Goal: Register for event/course

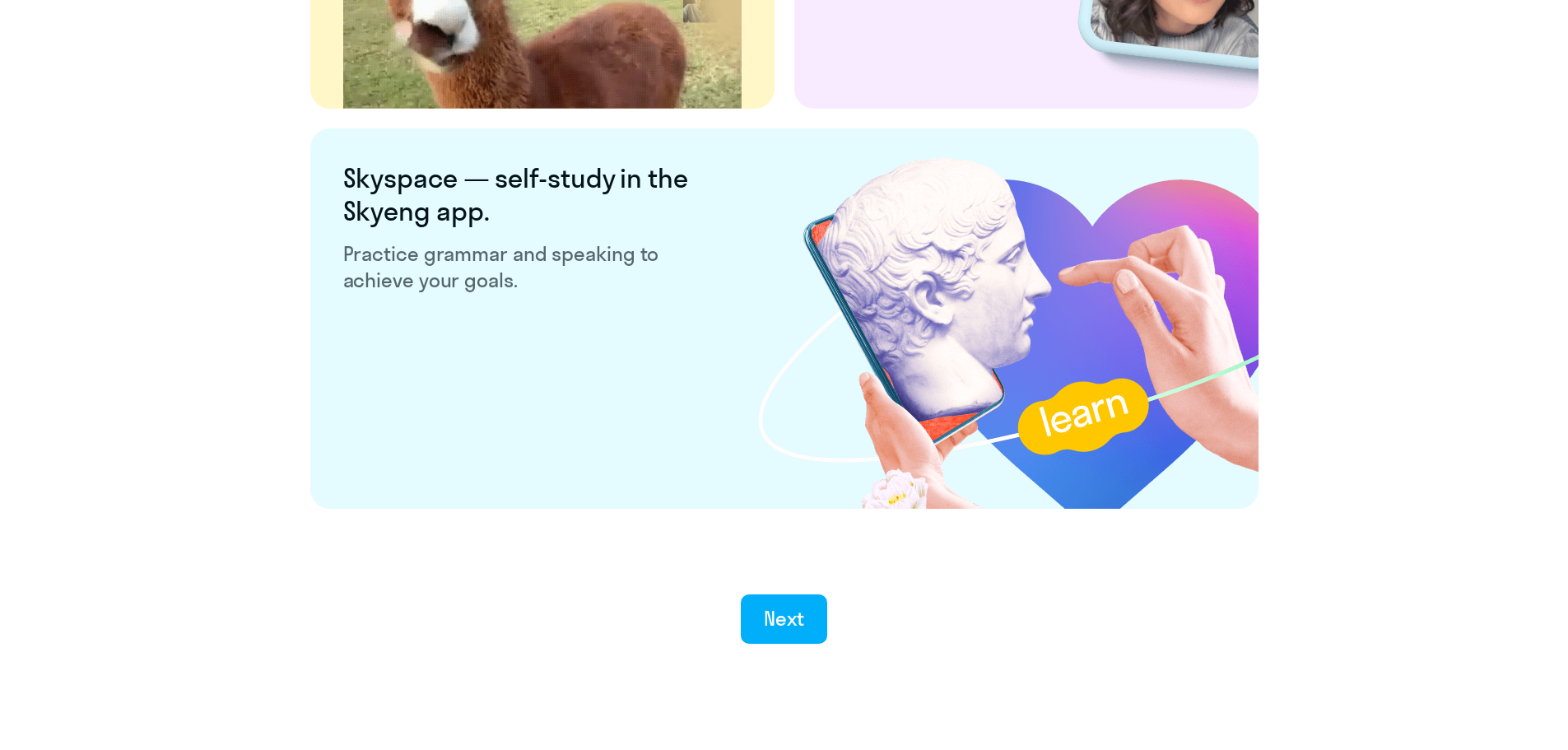
scroll to position [3045, 0]
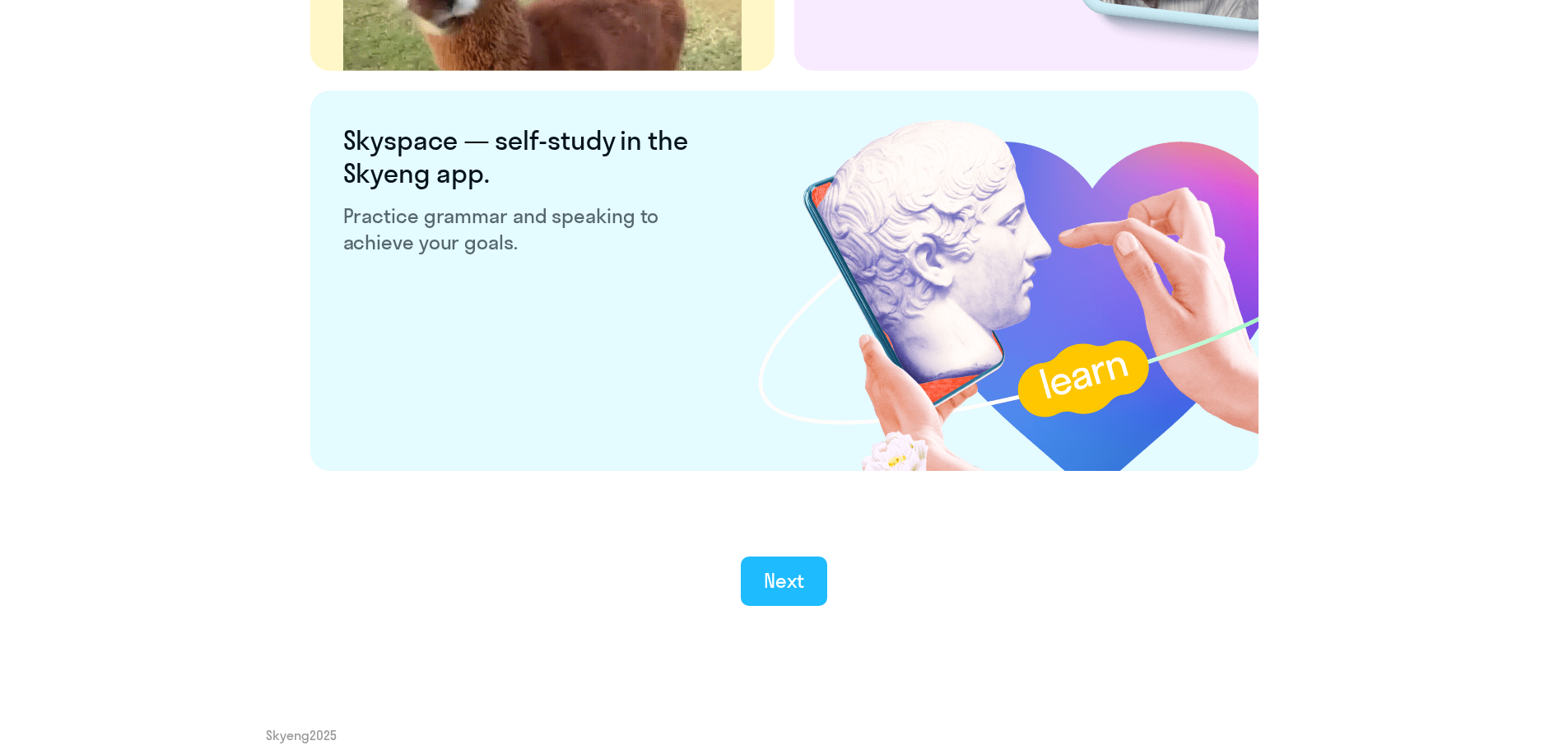
click at [771, 575] on div "Next" at bounding box center [784, 580] width 40 height 26
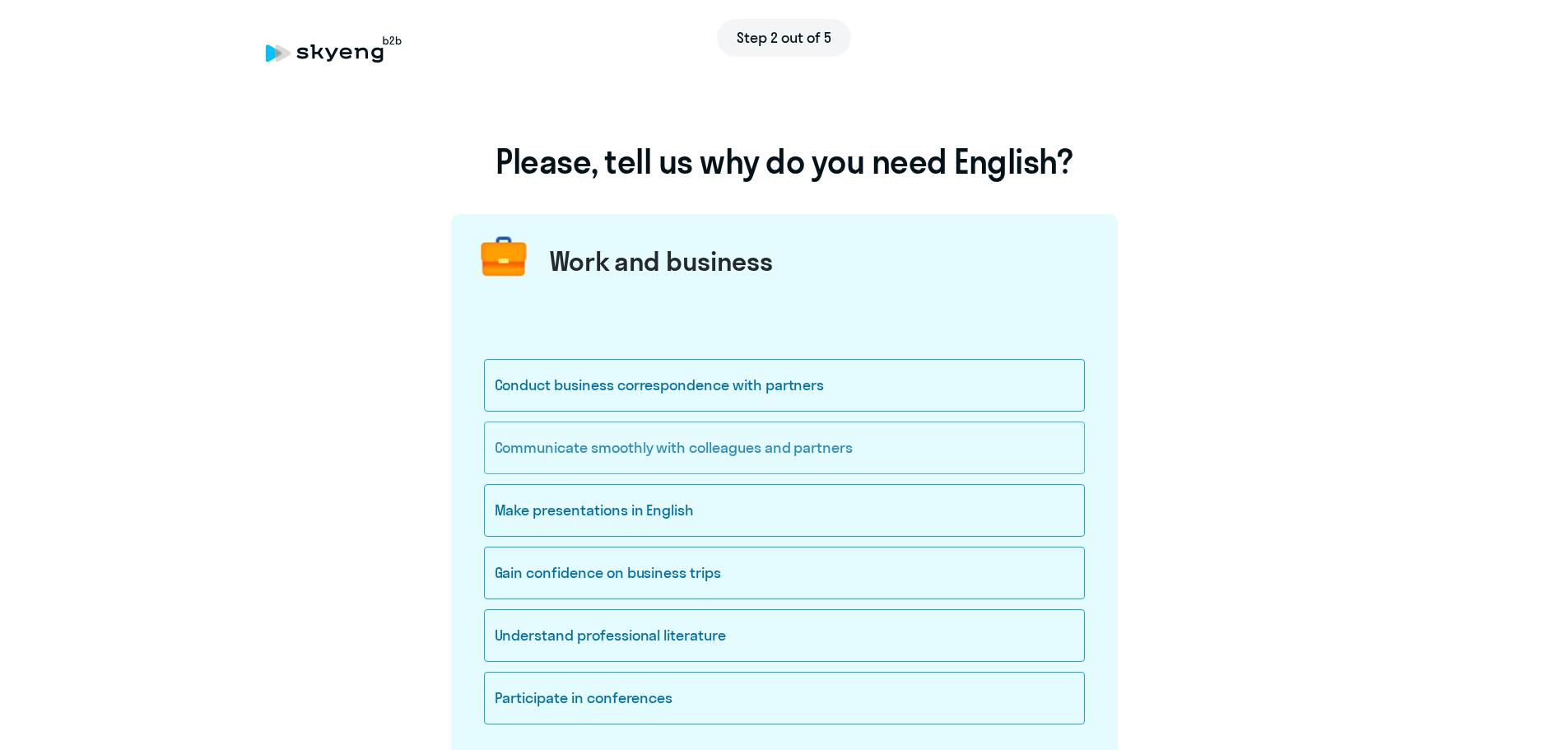
click at [881, 443] on div "Communicate smoothly with colleagues and partners" at bounding box center [784, 448] width 600 height 53
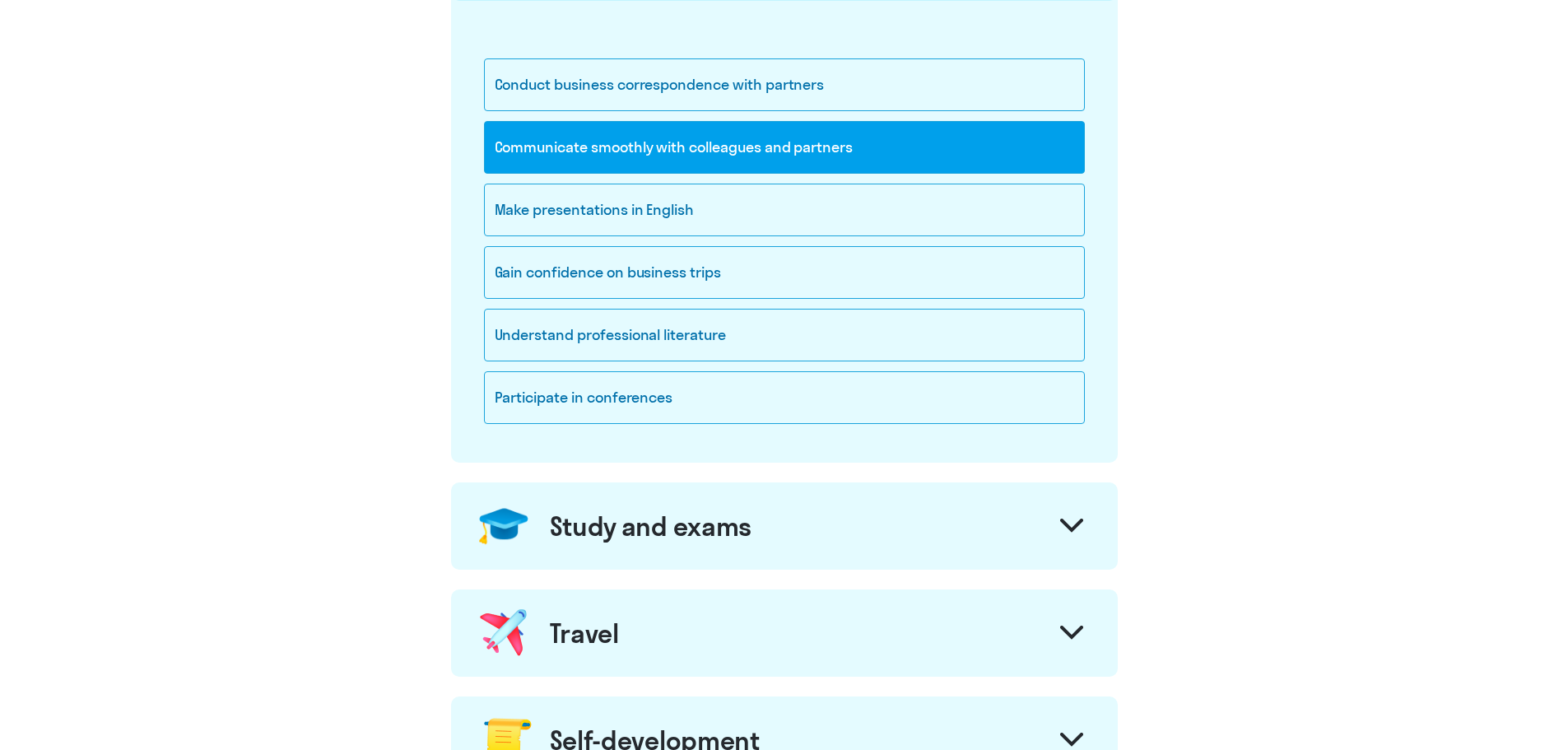
scroll to position [329, 0]
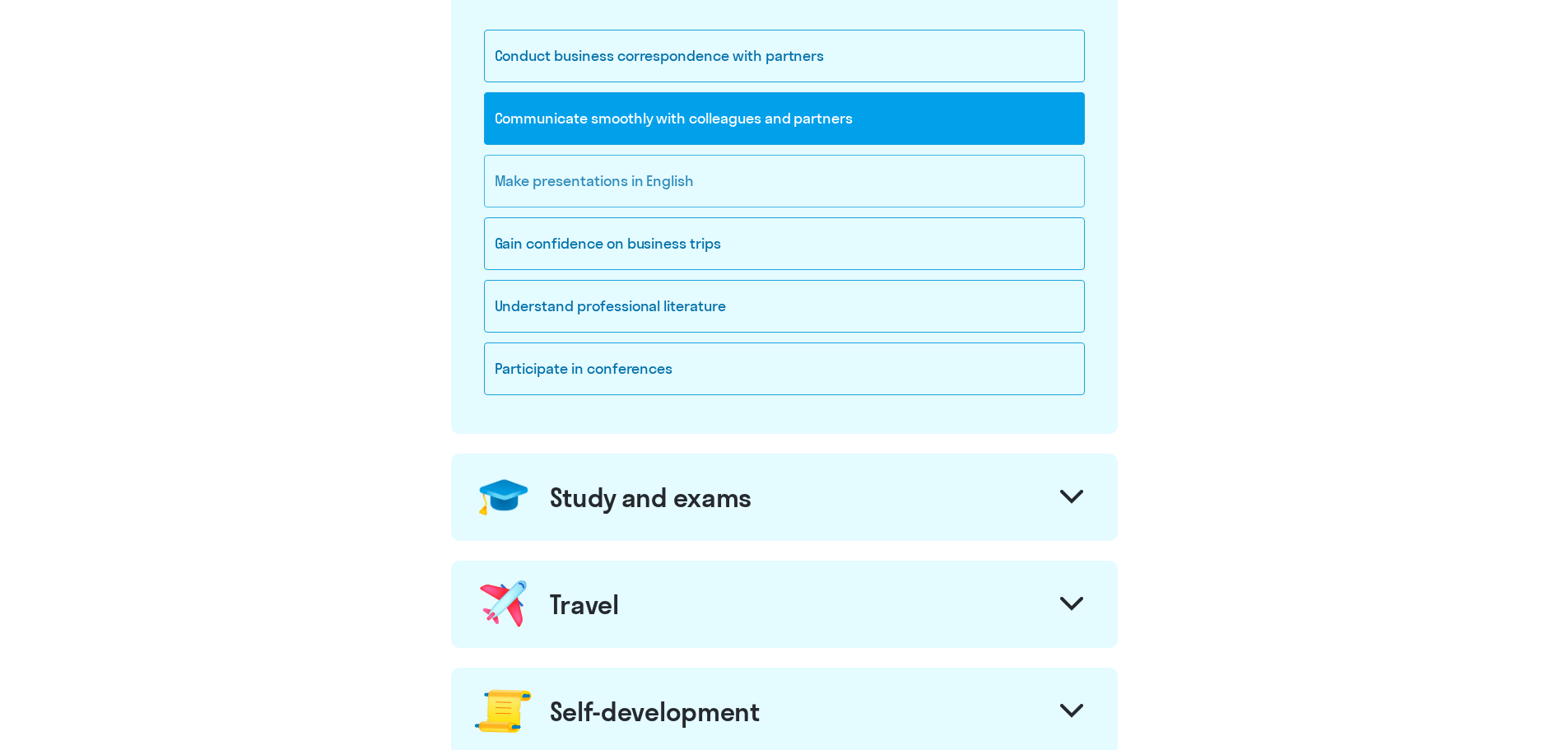
click at [684, 174] on div "Make presentations in English" at bounding box center [784, 181] width 600 height 53
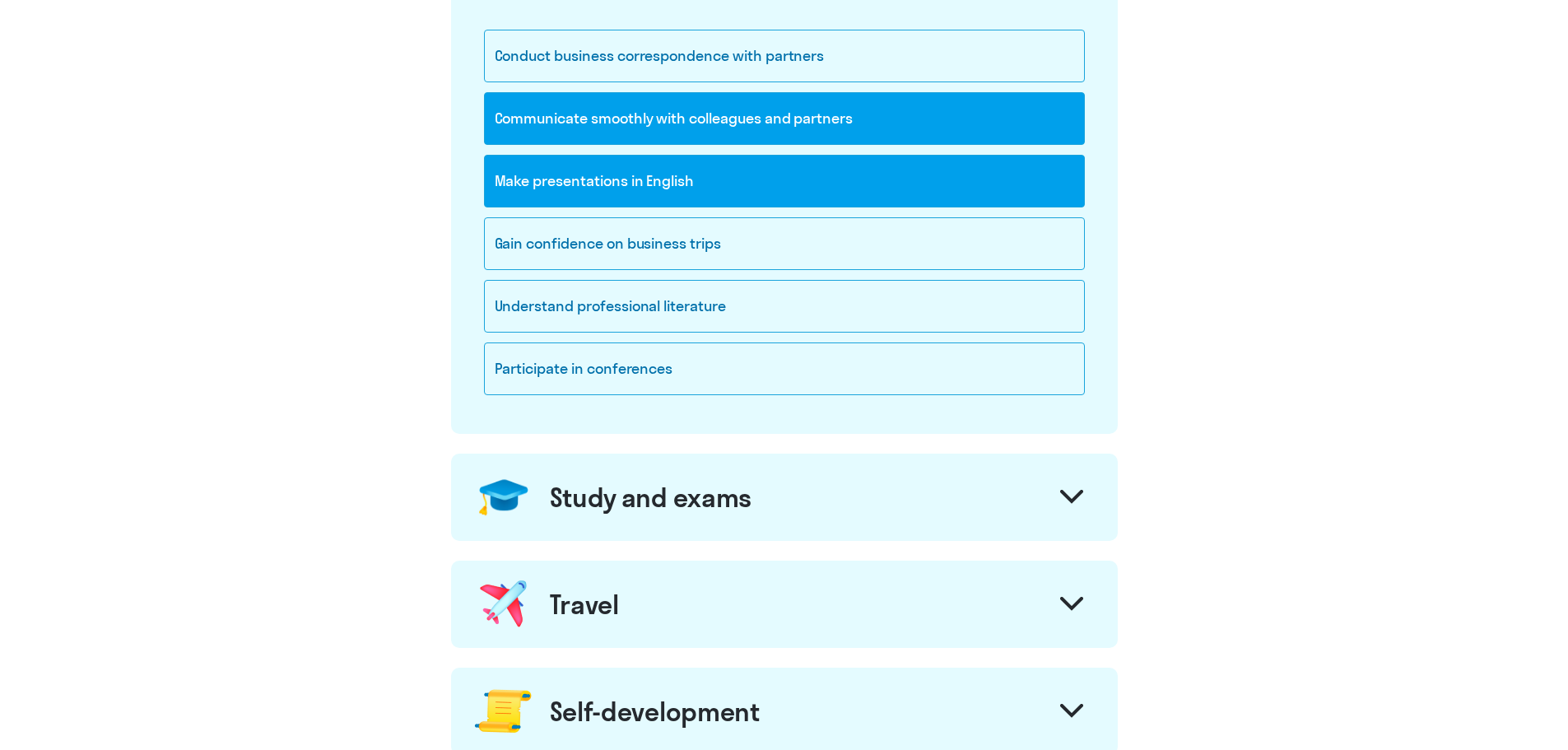
click at [737, 182] on div "Make presentations in English" at bounding box center [784, 181] width 600 height 53
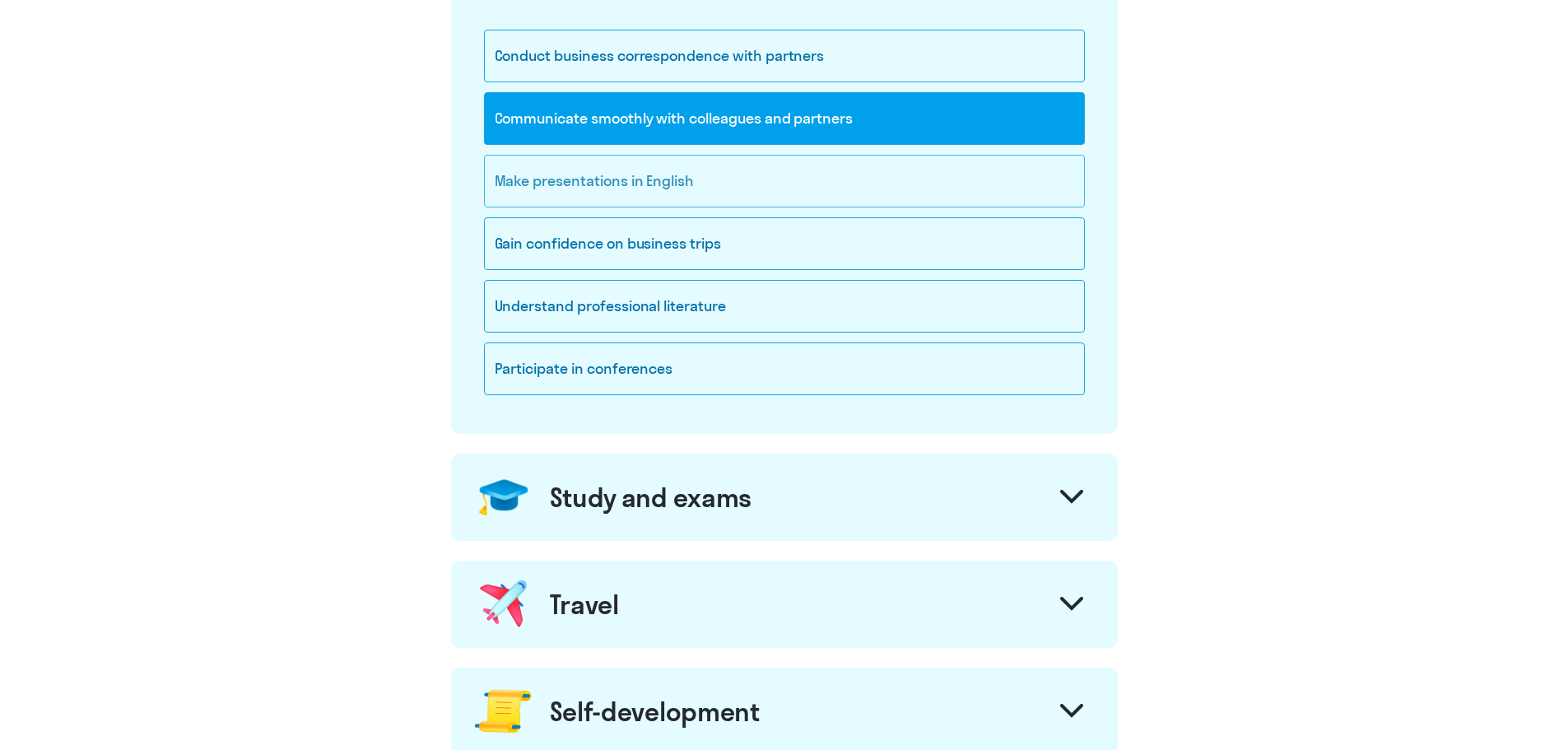
click at [602, 194] on div "Make presentations in English" at bounding box center [784, 181] width 600 height 53
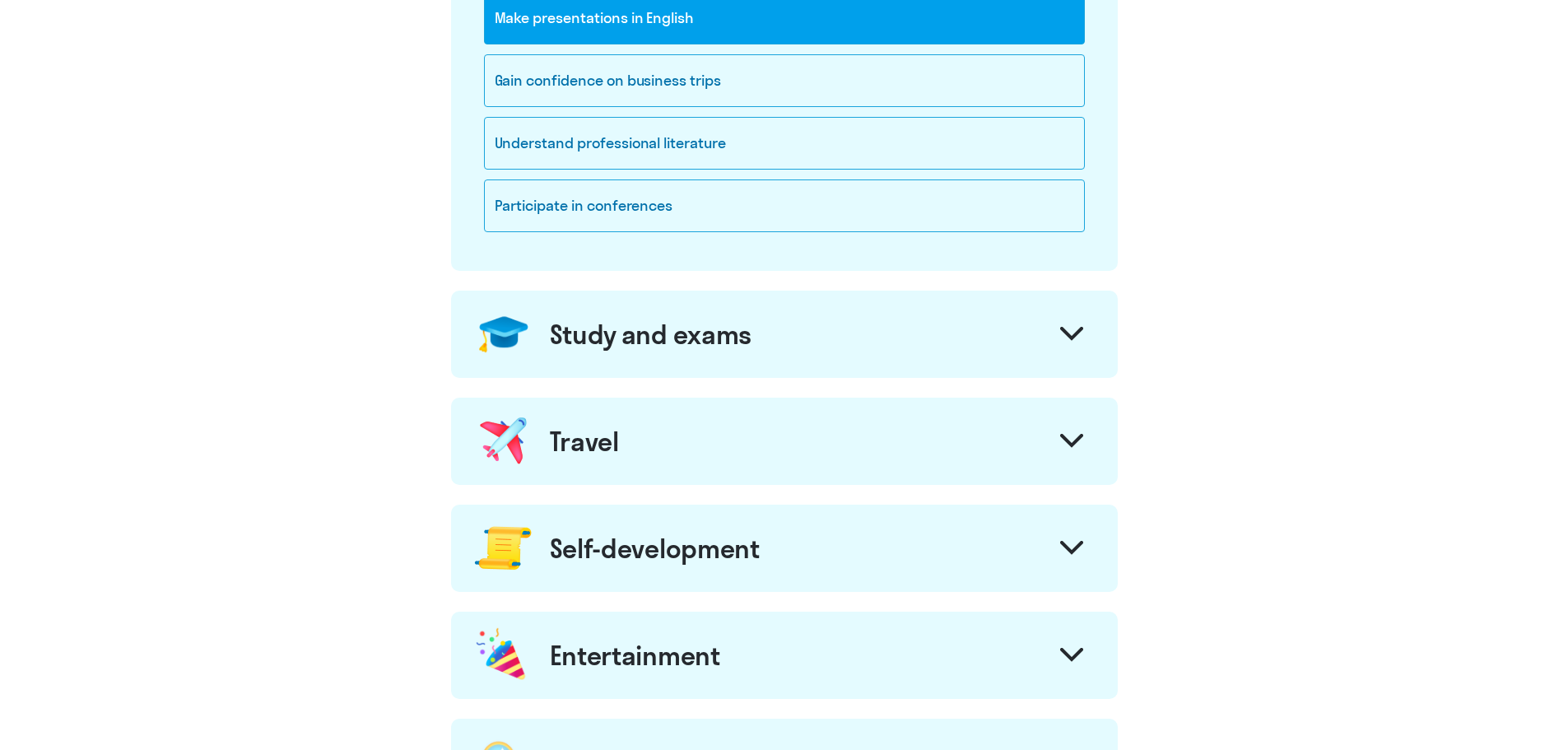
scroll to position [494, 0]
click at [881, 349] on div "Study and exams" at bounding box center [784, 333] width 667 height 87
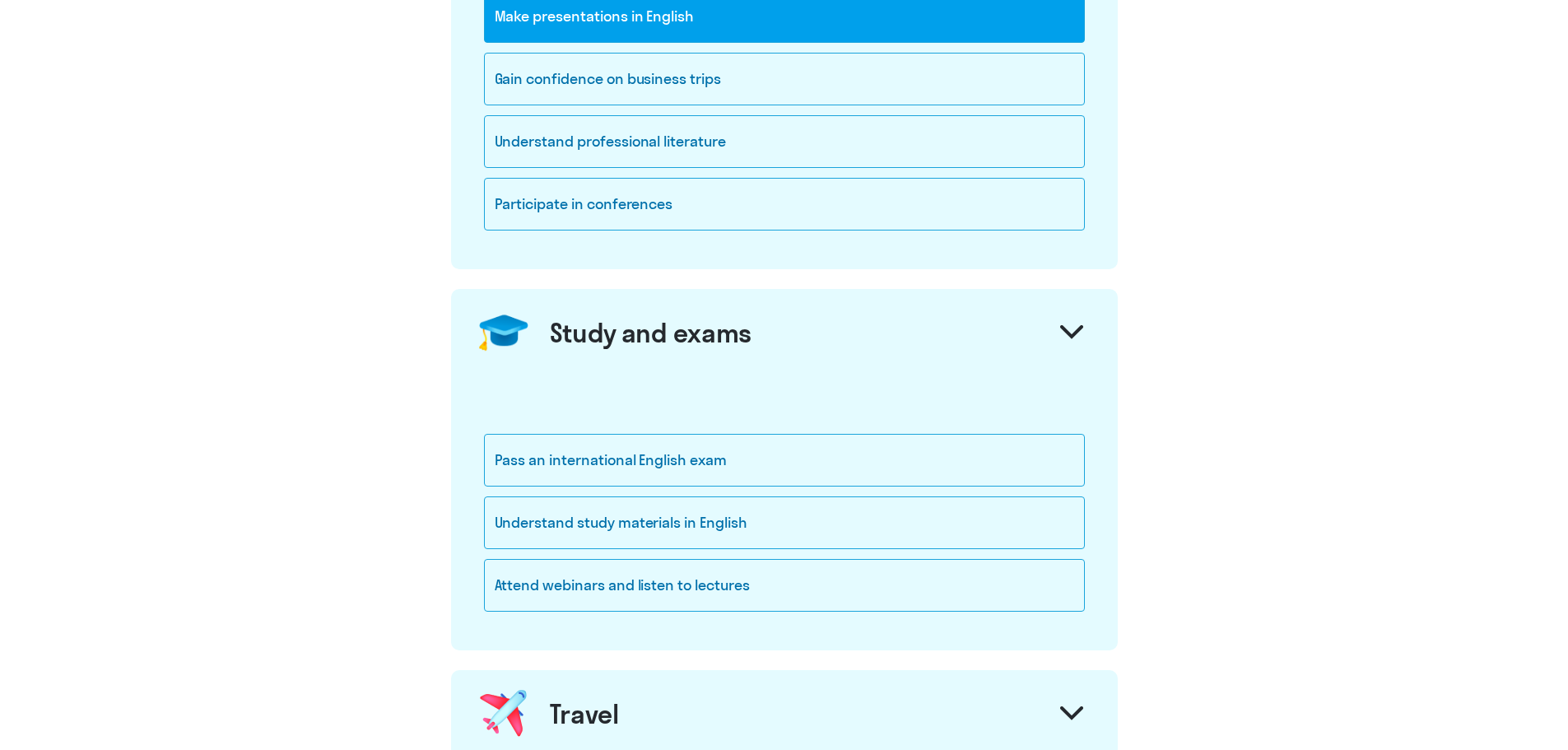
click at [1012, 331] on div "Study and exams" at bounding box center [784, 333] width 667 height 87
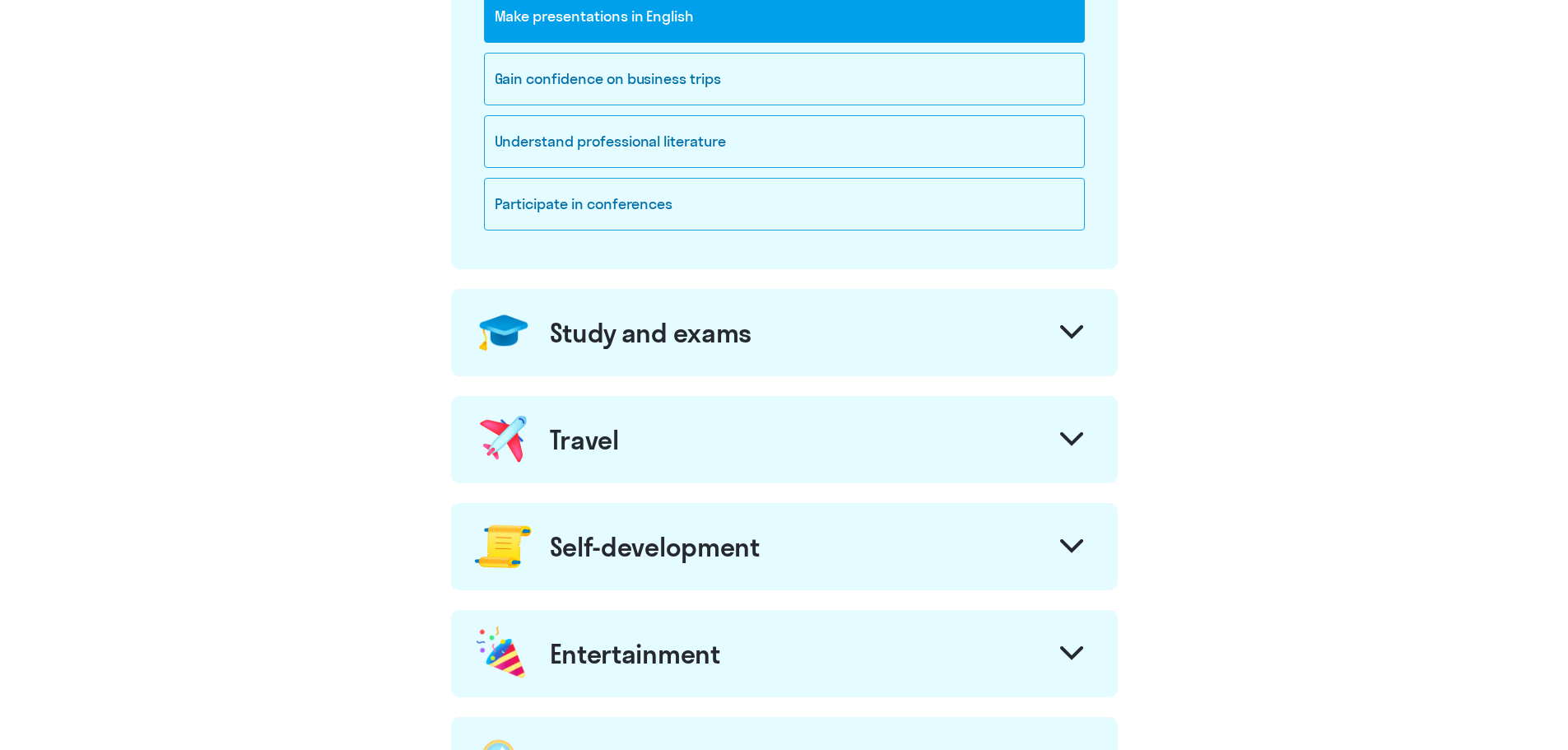
click at [929, 421] on div "Travel" at bounding box center [784, 439] width 667 height 87
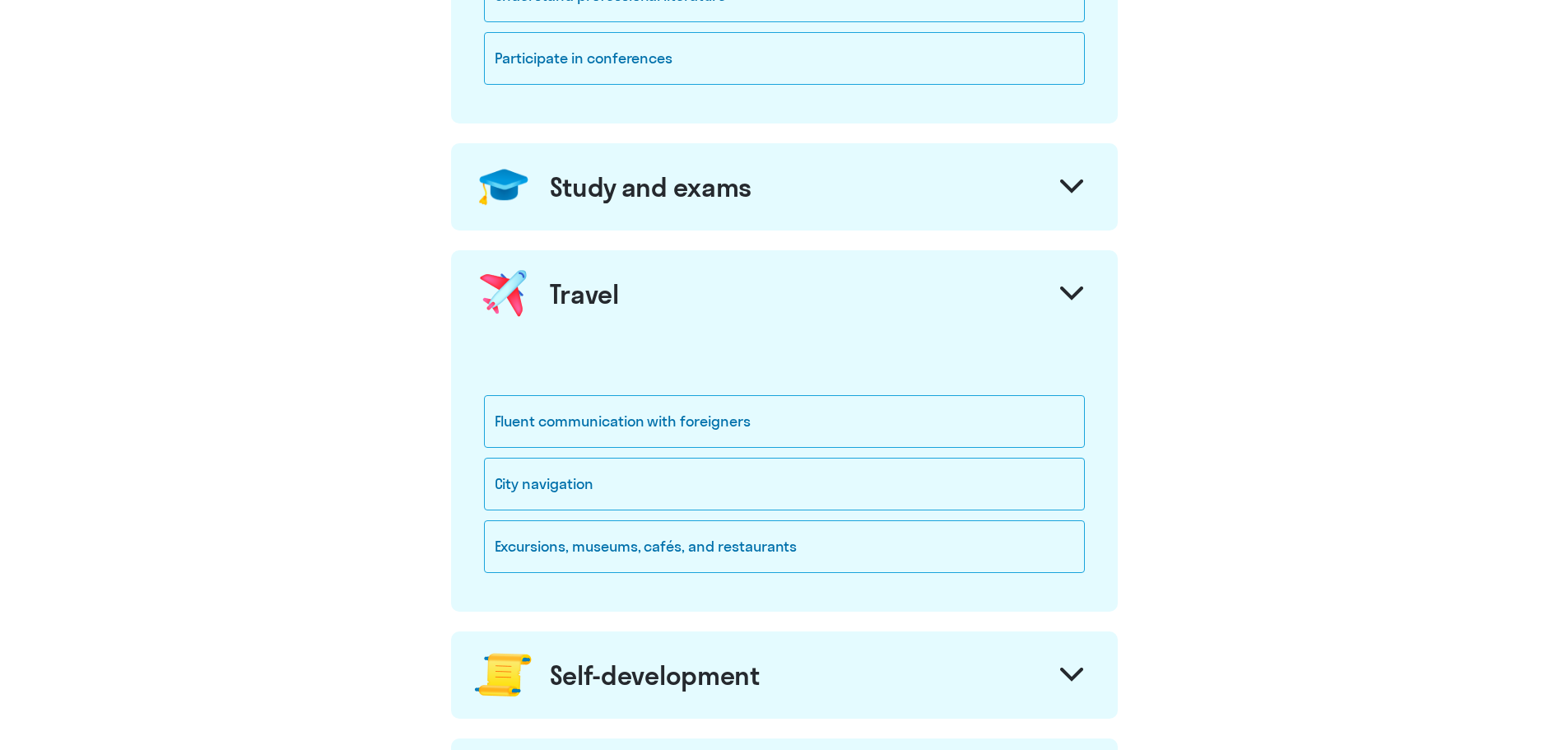
scroll to position [658, 0]
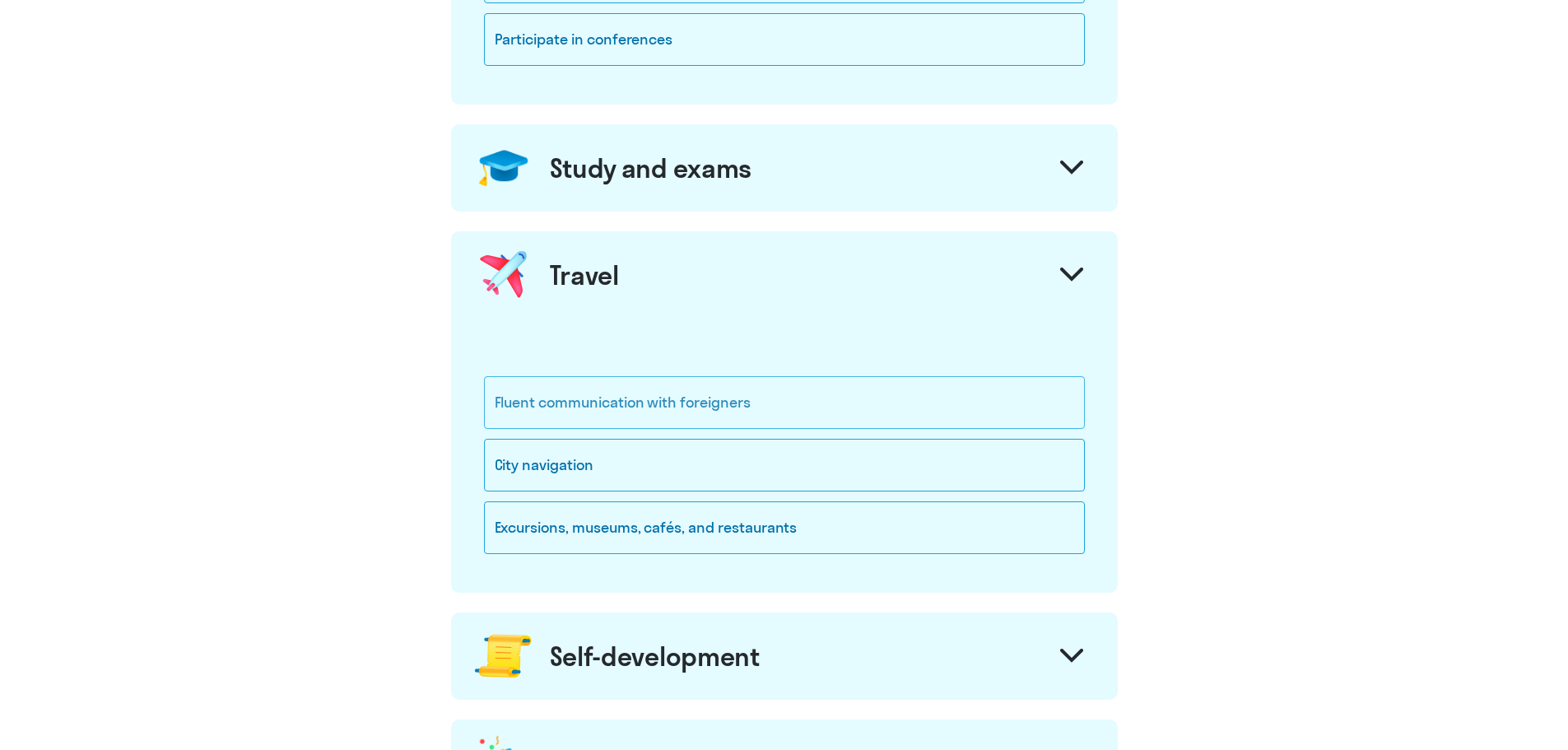
click at [804, 413] on div "Fluent communication with foreigners" at bounding box center [784, 402] width 600 height 53
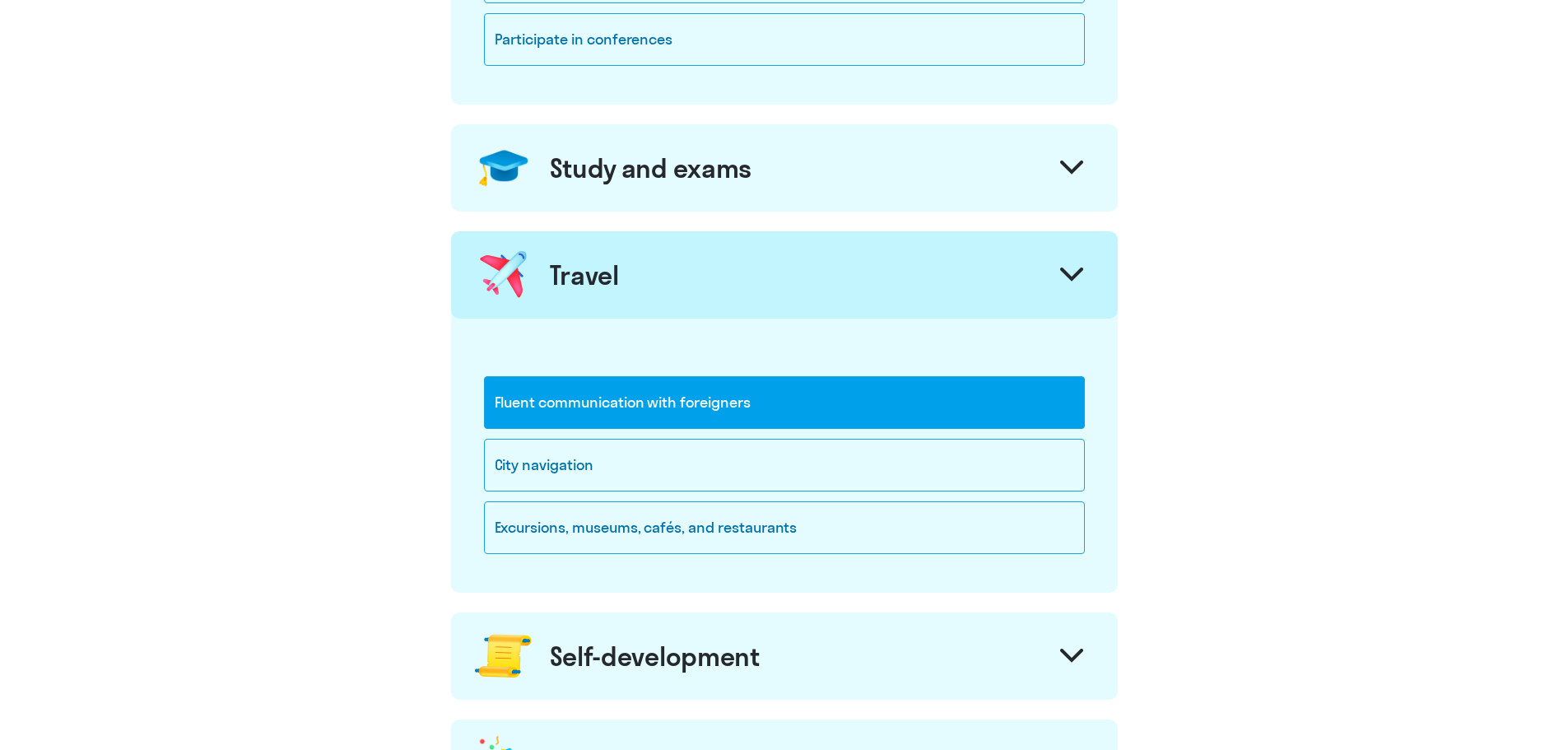
click at [942, 273] on div "Travel" at bounding box center [784, 275] width 667 height 87
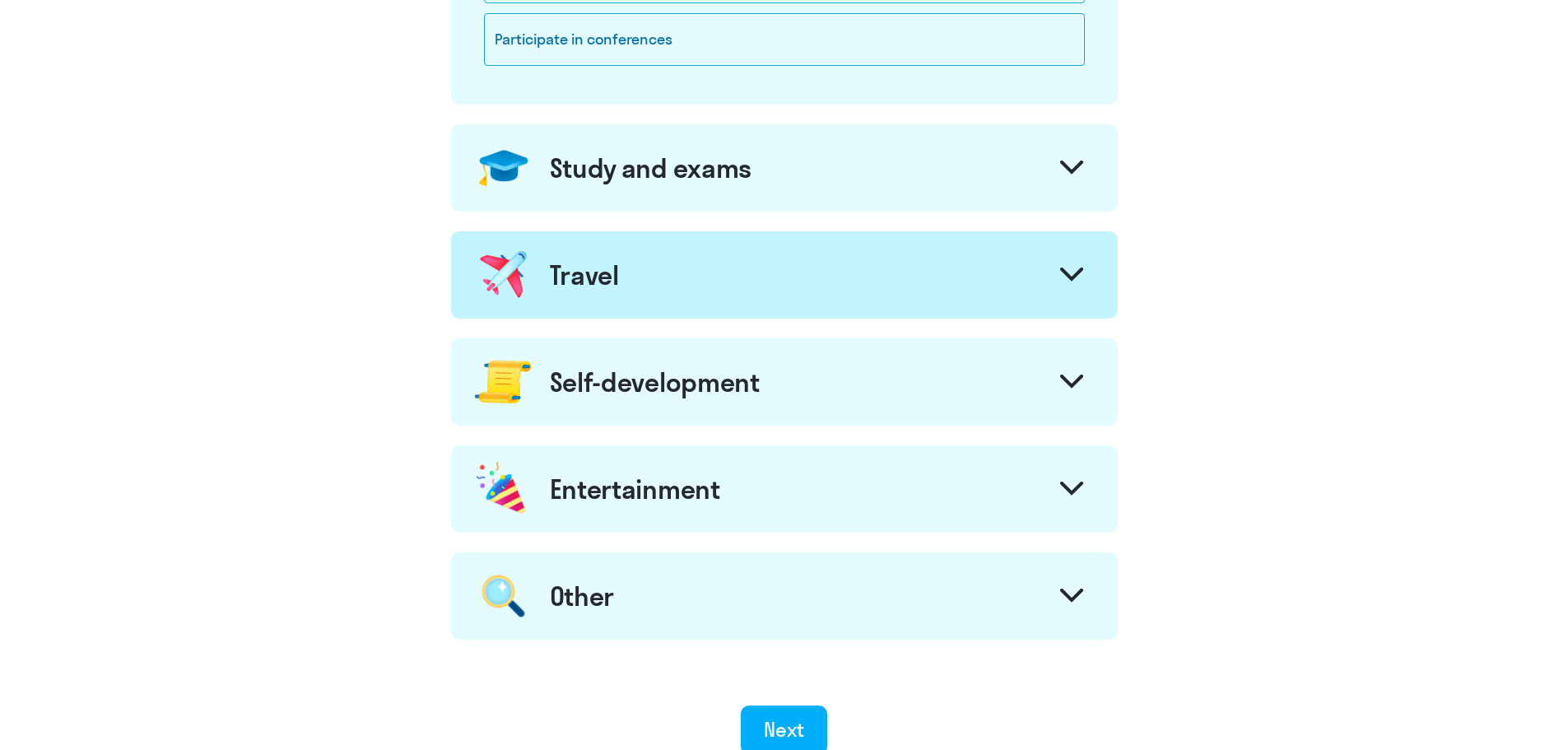
click at [861, 395] on div "Self-development" at bounding box center [784, 382] width 667 height 87
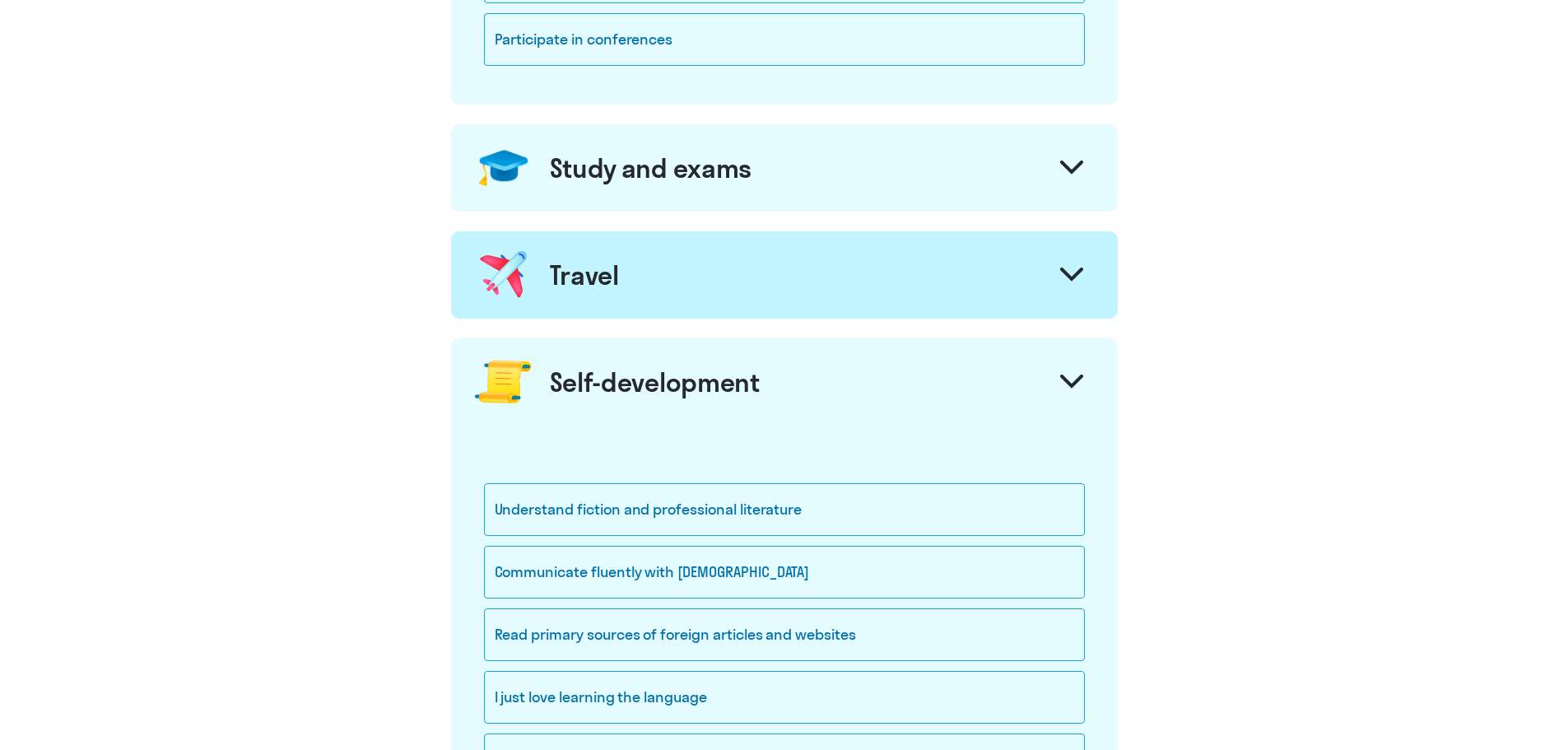
click at [861, 395] on div "Self-development" at bounding box center [784, 382] width 667 height 87
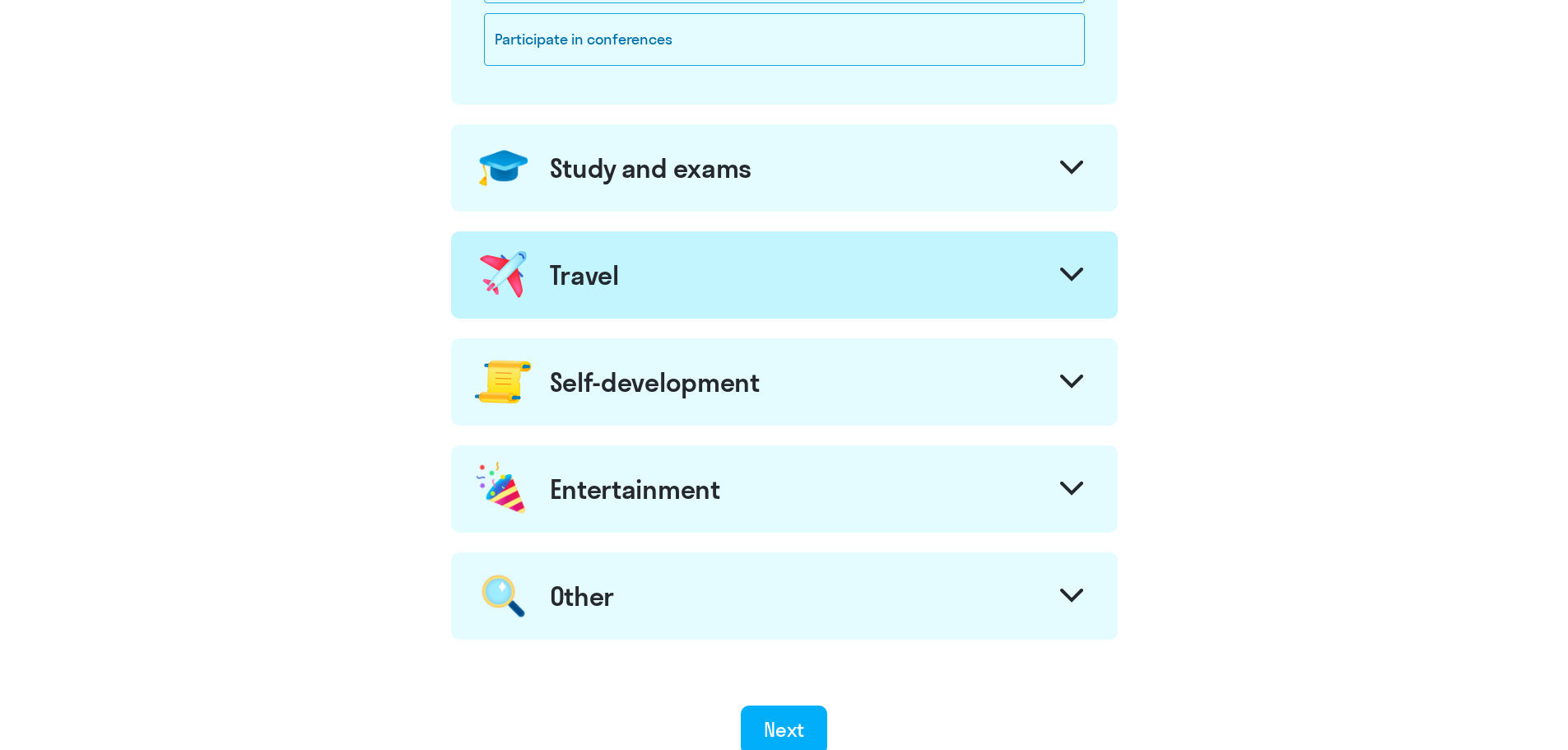
scroll to position [821, 0]
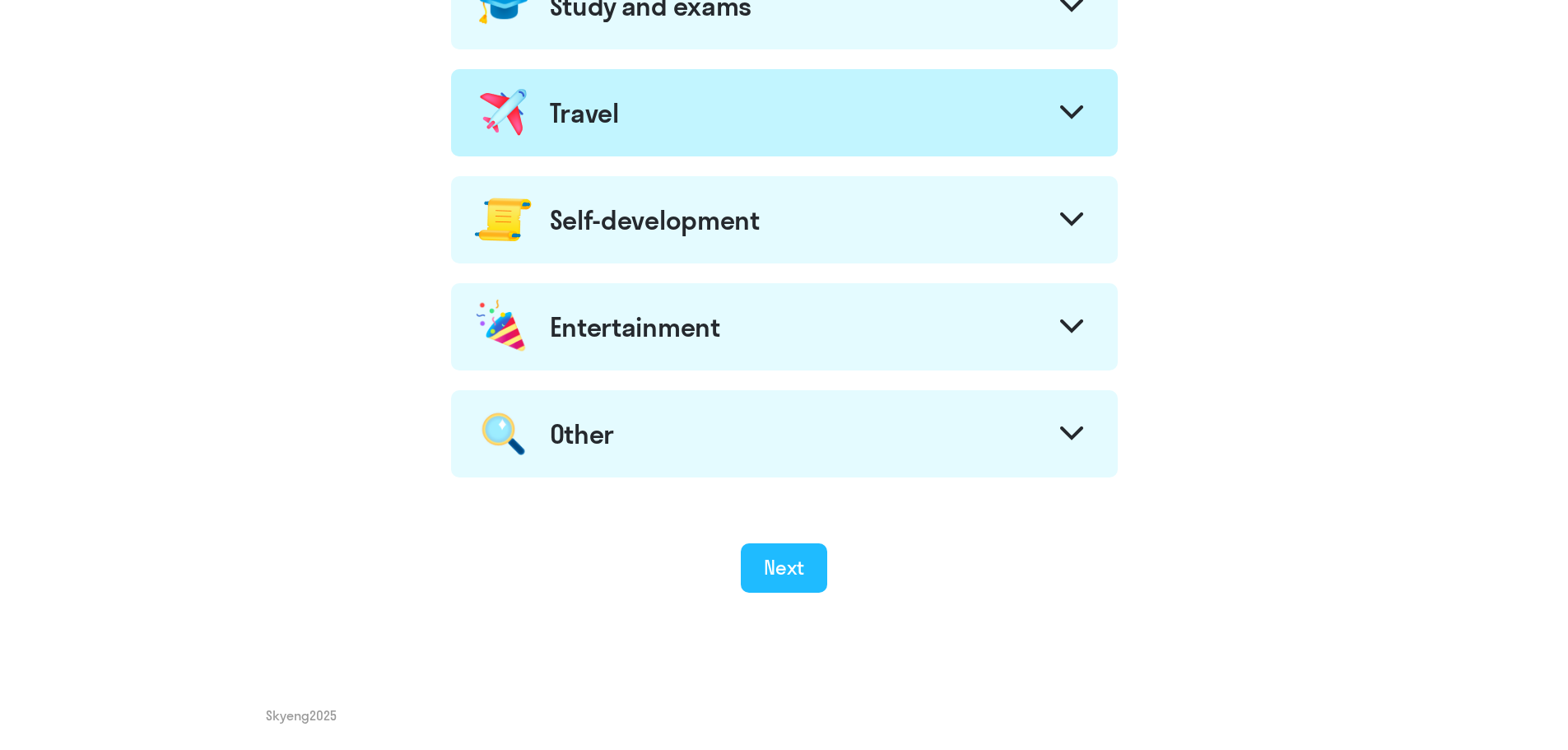
click at [806, 585] on button "Next" at bounding box center [784, 568] width 87 height 50
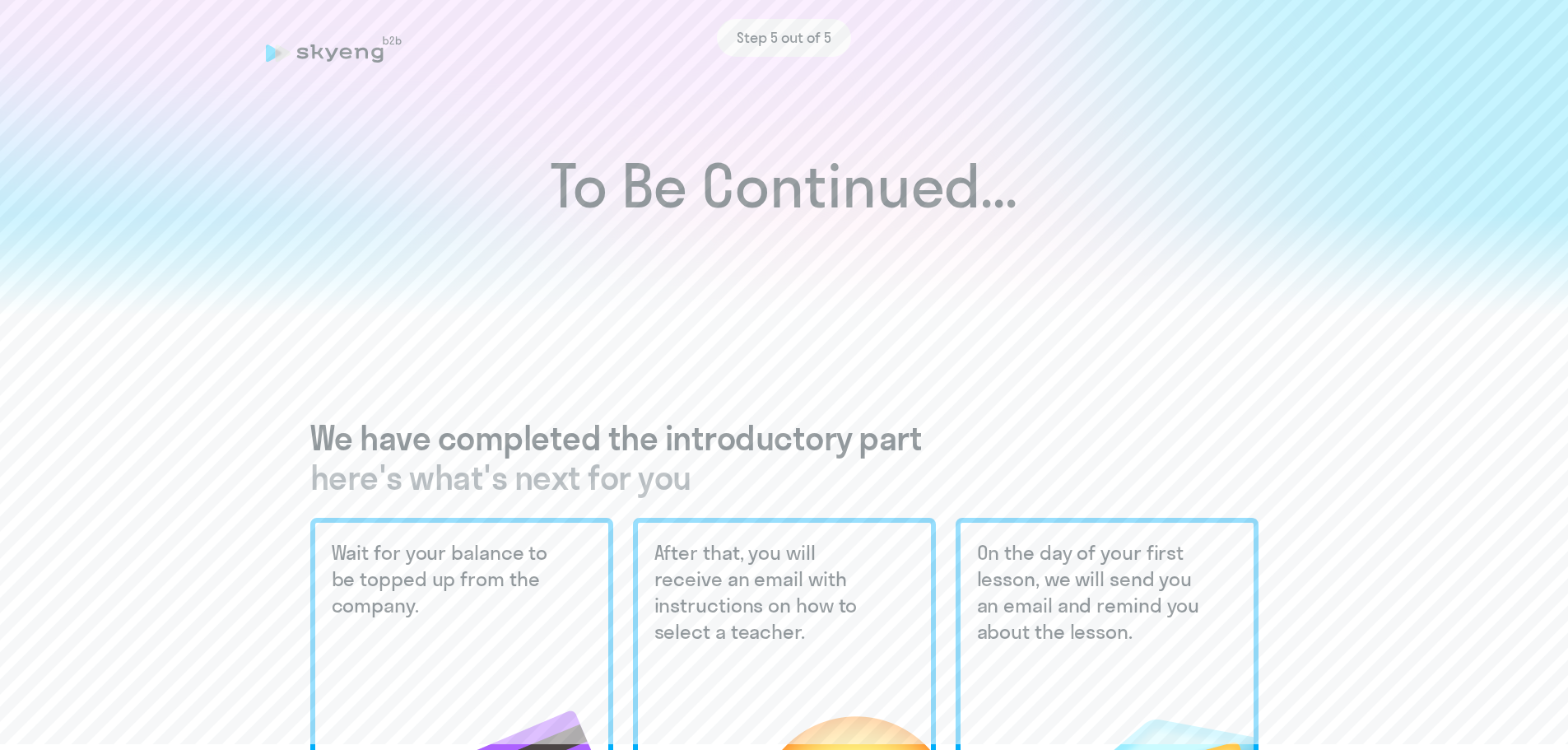
click at [359, 42] on div "Step 5 out of 5" at bounding box center [784, 38] width 1037 height 38
click at [346, 58] on icon at bounding box center [345, 54] width 13 height 12
click at [768, 213] on h1 "To Be Continued..." at bounding box center [784, 186] width 1502 height 58
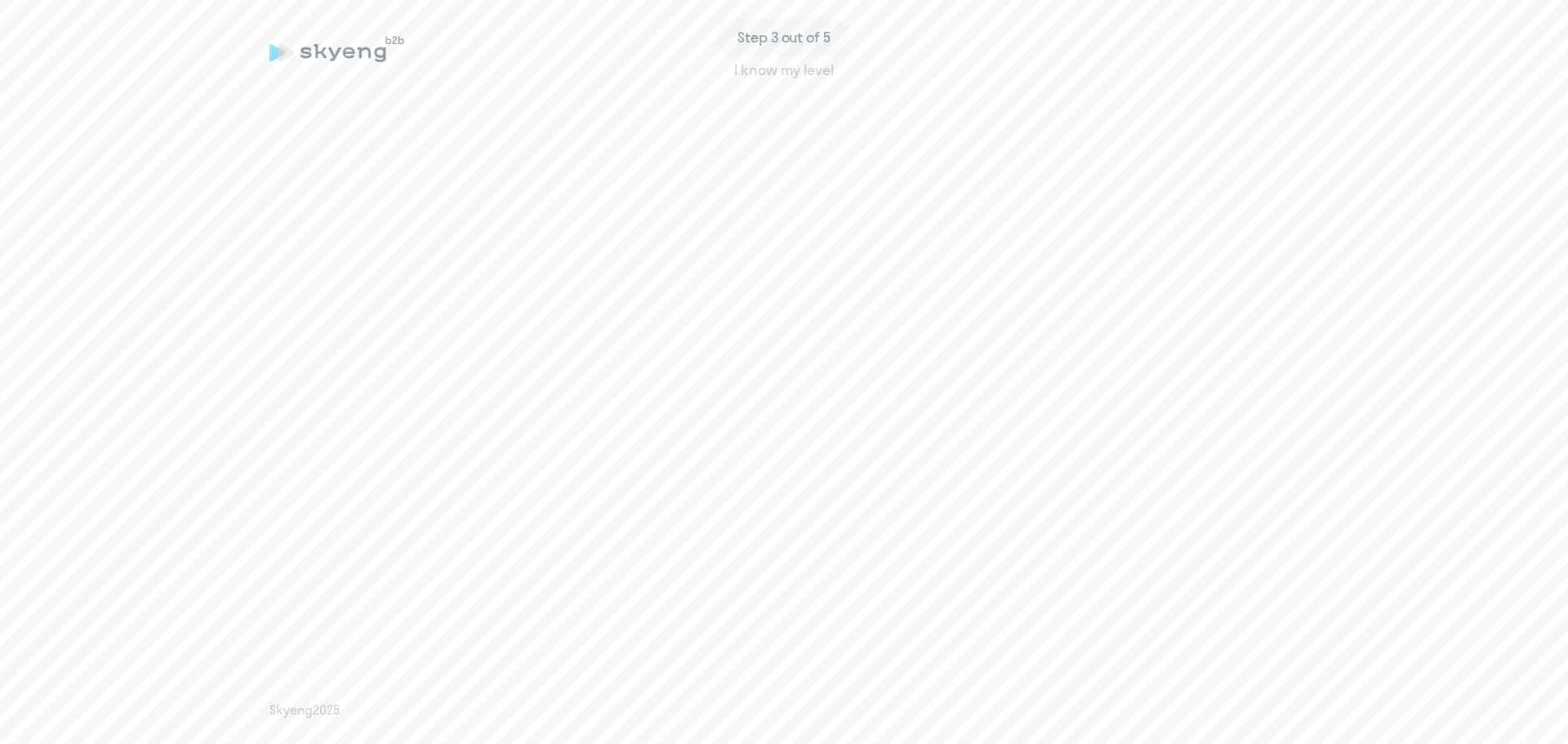
click at [797, 71] on div "I know my level" at bounding box center [783, 70] width 1029 height 21
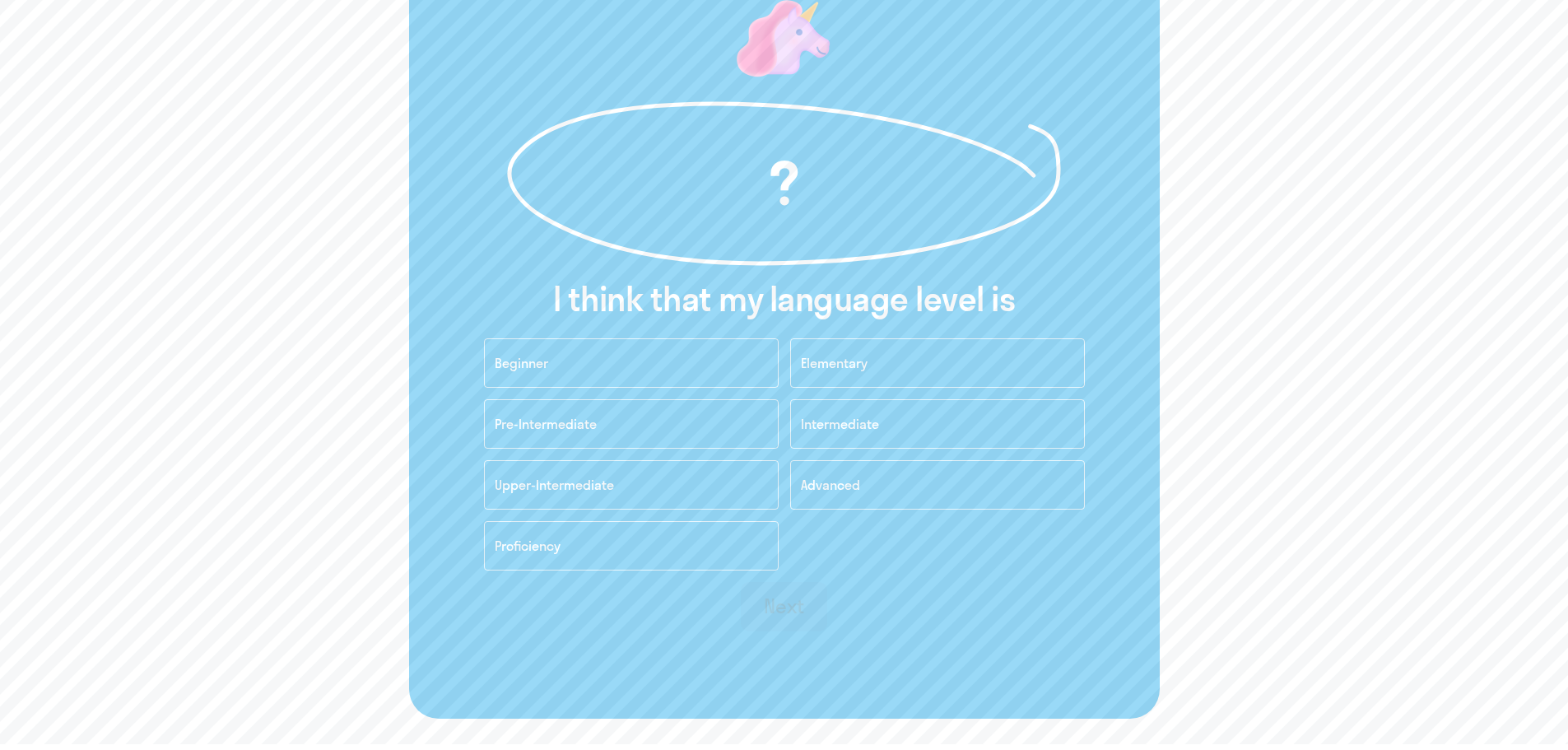
scroll to position [165, 0]
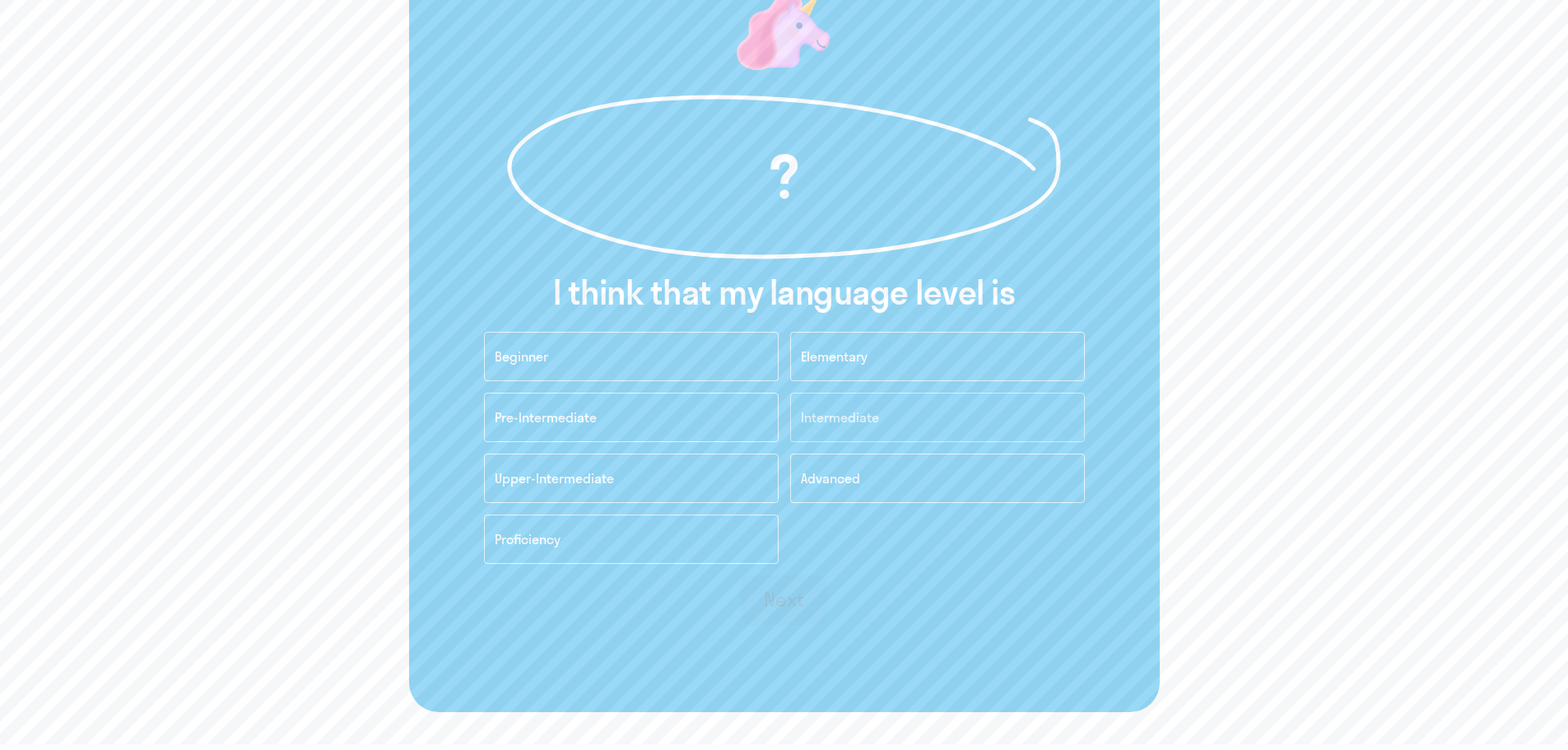
click at [863, 415] on span "Intermediate" at bounding box center [840, 417] width 78 height 17
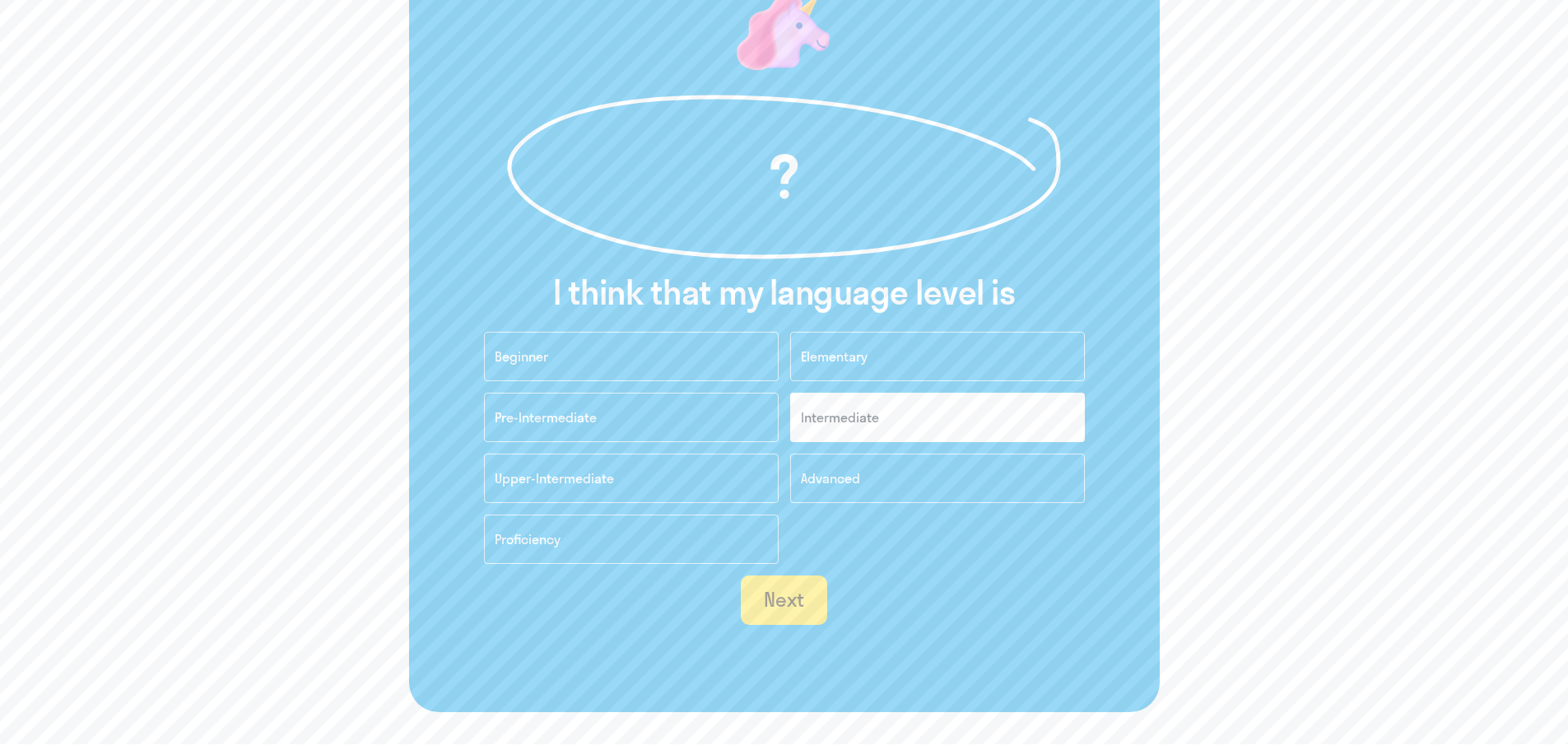
click at [796, 606] on div "Next" at bounding box center [784, 599] width 40 height 26
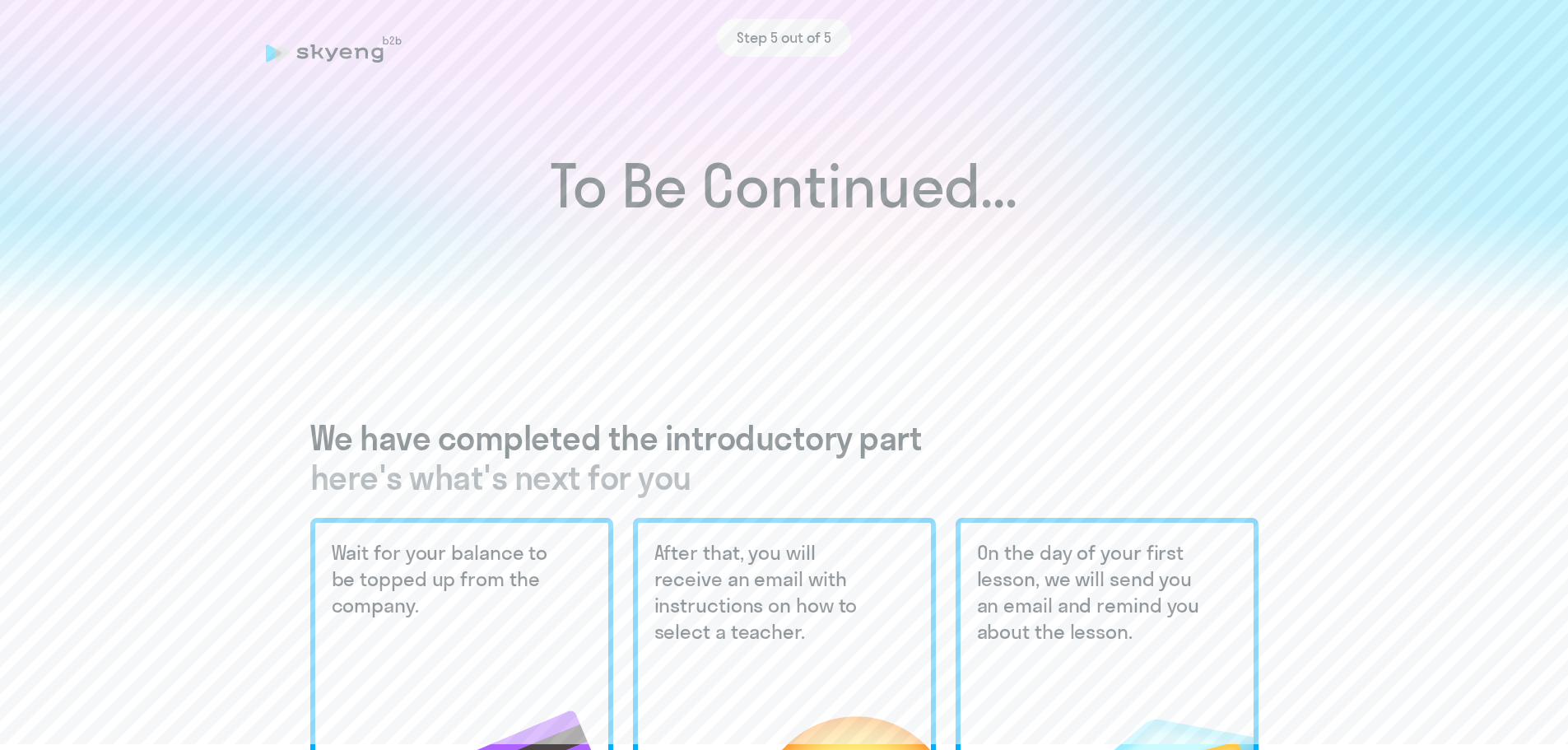
click at [315, 60] on icon at bounding box center [334, 49] width 136 height 26
click at [322, 52] on div "Step 5 out of 5" at bounding box center [784, 38] width 1037 height 38
